Goal: Task Accomplishment & Management: Use online tool/utility

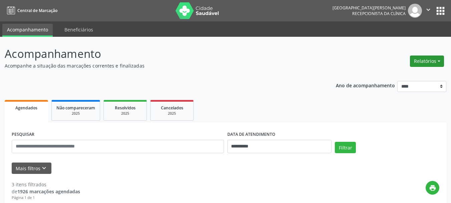
click at [420, 64] on button "Relatórios" at bounding box center [427, 60] width 34 height 11
click at [406, 76] on link "Agendamentos" at bounding box center [408, 75] width 72 height 9
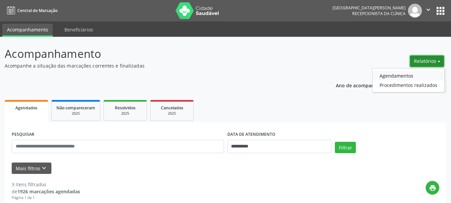
select select "*"
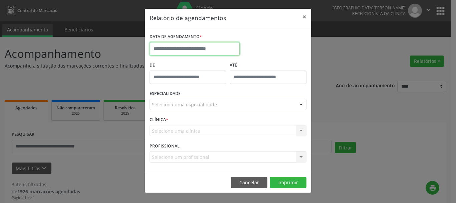
click at [180, 45] on input "text" at bounding box center [194, 48] width 90 height 13
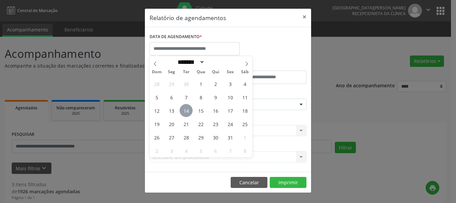
click at [189, 108] on span "14" at bounding box center [185, 110] width 13 height 13
type input "**********"
click at [200, 110] on span "15" at bounding box center [200, 110] width 13 height 13
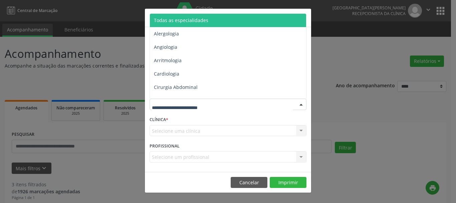
click at [249, 107] on div at bounding box center [227, 103] width 157 height 11
type input "***"
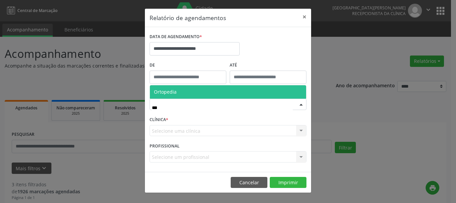
click at [173, 88] on span "Ortopedia" at bounding box center [165, 91] width 23 height 6
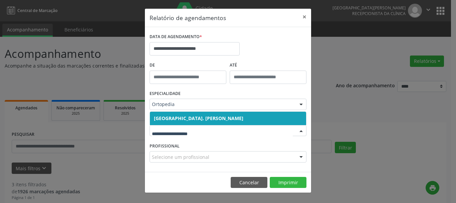
click at [240, 118] on span "[GEOGRAPHIC_DATA]. [PERSON_NAME]" at bounding box center [198, 118] width 89 height 6
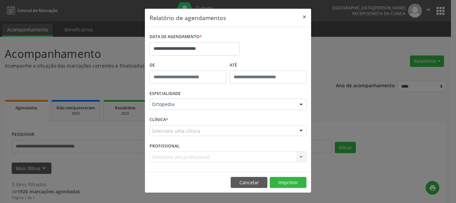
click at [243, 130] on div "Selecione uma clínica" at bounding box center [227, 130] width 157 height 11
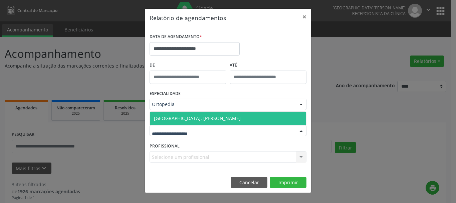
click at [238, 116] on span "[GEOGRAPHIC_DATA]. [PERSON_NAME]" at bounding box center [197, 118] width 87 height 6
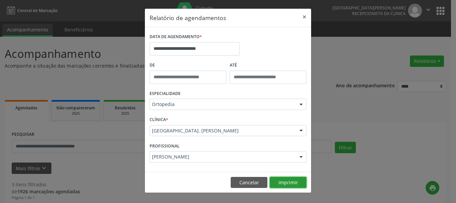
click at [279, 184] on button "Imprimir" at bounding box center [288, 181] width 37 height 11
